Goal: Transaction & Acquisition: Purchase product/service

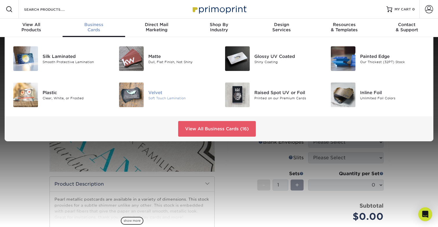
click at [133, 96] on img at bounding box center [131, 95] width 25 height 25
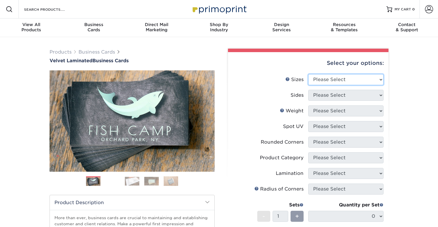
click at [338, 79] on select "Please Select 1.5" x 3.5" - Mini 1.75" x 3.5" - Mini 2" x 2" - Square 2" x 3" -…" at bounding box center [345, 79] width 75 height 11
select select "2.00x3.50"
click at [308, 74] on select "Please Select 1.5" x 3.5" - Mini 1.75" x 3.5" - Mini 2" x 2" - Square 2" x 3" -…" at bounding box center [345, 79] width 75 height 11
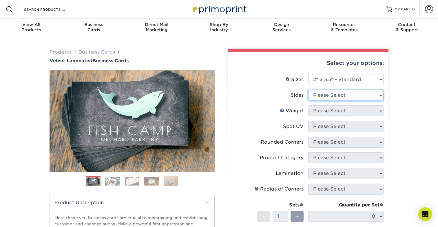
click at [342, 96] on select "Please Select Print Both Sides Print Front Only" at bounding box center [345, 95] width 75 height 11
select select "13abbda7-1d64-4f25-8bb2-c179b224825d"
click at [308, 90] on select "Please Select Print Both Sides Print Front Only" at bounding box center [345, 95] width 75 height 11
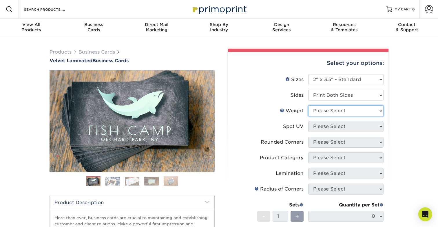
click at [342, 112] on select "Please Select 16PT" at bounding box center [345, 111] width 75 height 11
select select "16PT"
click at [308, 106] on select "Please Select 16PT" at bounding box center [345, 111] width 75 height 11
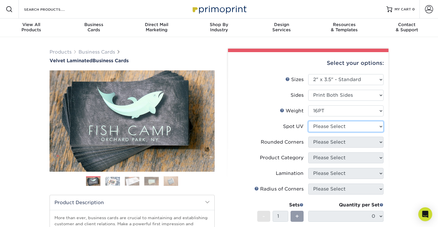
click at [346, 128] on select "Please Select No Spot UV Front and Back (Both Sides) Front Only Back Only" at bounding box center [345, 126] width 75 height 11
select select "0"
click at [308, 121] on select "Please Select No Spot UV Front and Back (Both Sides) Front Only Back Only" at bounding box center [345, 126] width 75 height 11
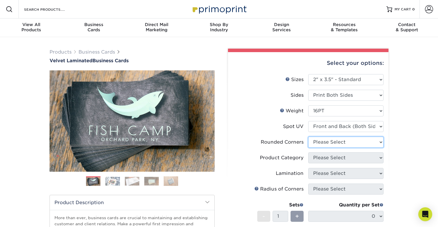
click at [342, 143] on select "Please Select Yes - Round 2 Corners Yes - Round 4 Corners No" at bounding box center [345, 142] width 75 height 11
select select "0"
click at [308, 137] on select "Please Select Yes - Round 2 Corners Yes - Round 4 Corners No" at bounding box center [345, 142] width 75 height 11
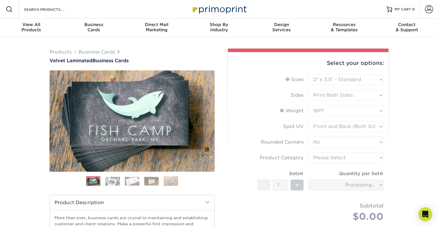
click at [330, 157] on form "Sizes Help Sizes Please Select 1.5" x 3.5" - Mini 1.75" x 3.5" - Mini 2" x 2" -…" at bounding box center [308, 154] width 151 height 161
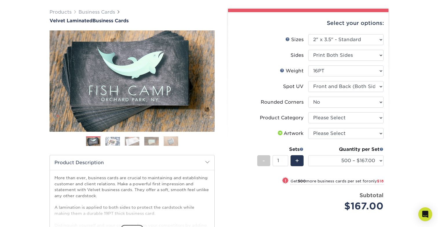
scroll to position [44, 0]
